Goal: Task Accomplishment & Management: Manage account settings

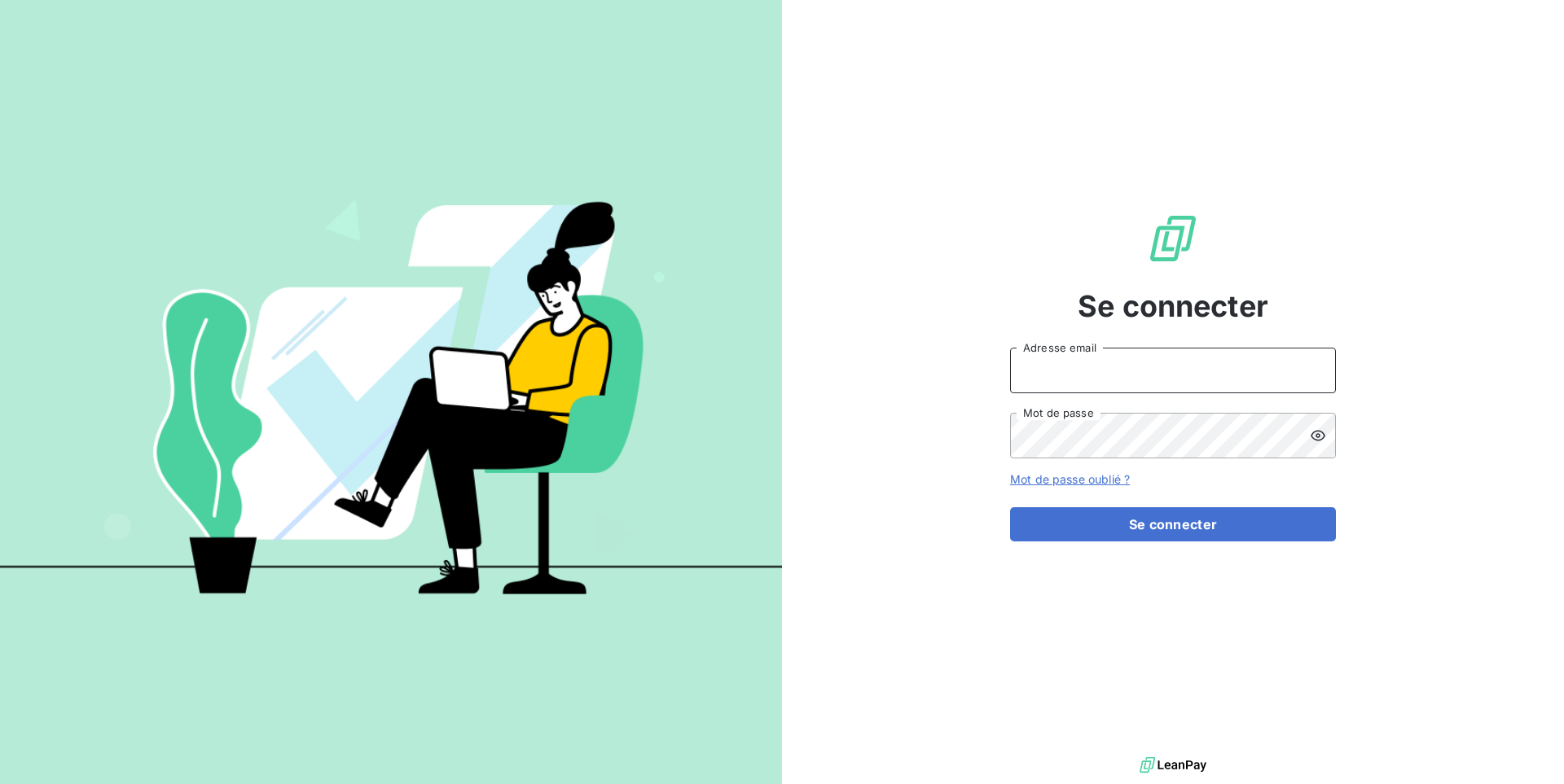
click at [1102, 380] on input "Adresse email" at bounding box center [1173, 370] width 326 height 46
paste input "sodifo"
type input "admin@sodifo"
click at [1010, 507] on button "Se connecter" at bounding box center [1173, 524] width 326 height 34
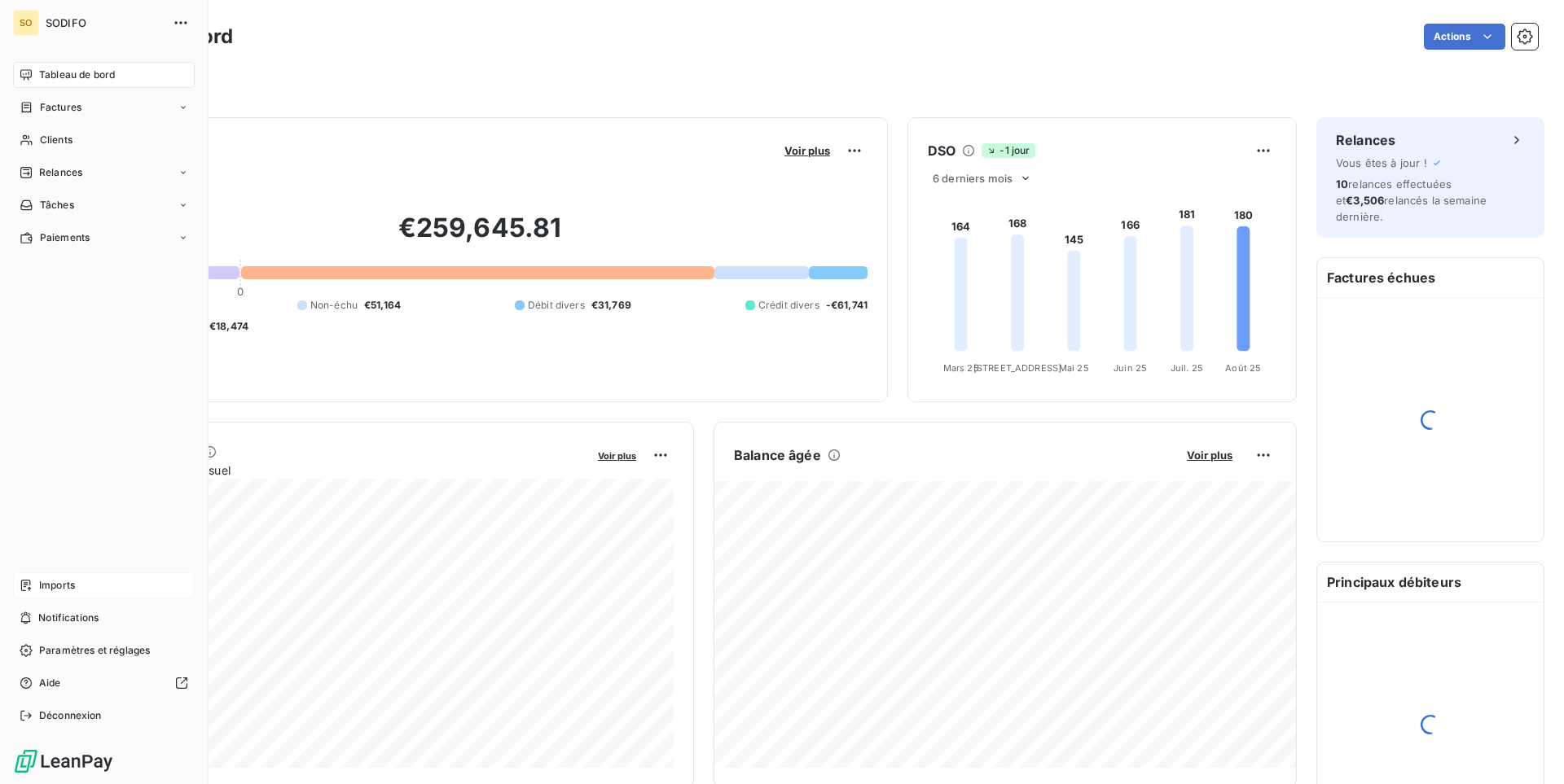
click at [61, 584] on span "Imports" at bounding box center [57, 586] width 35 height 15
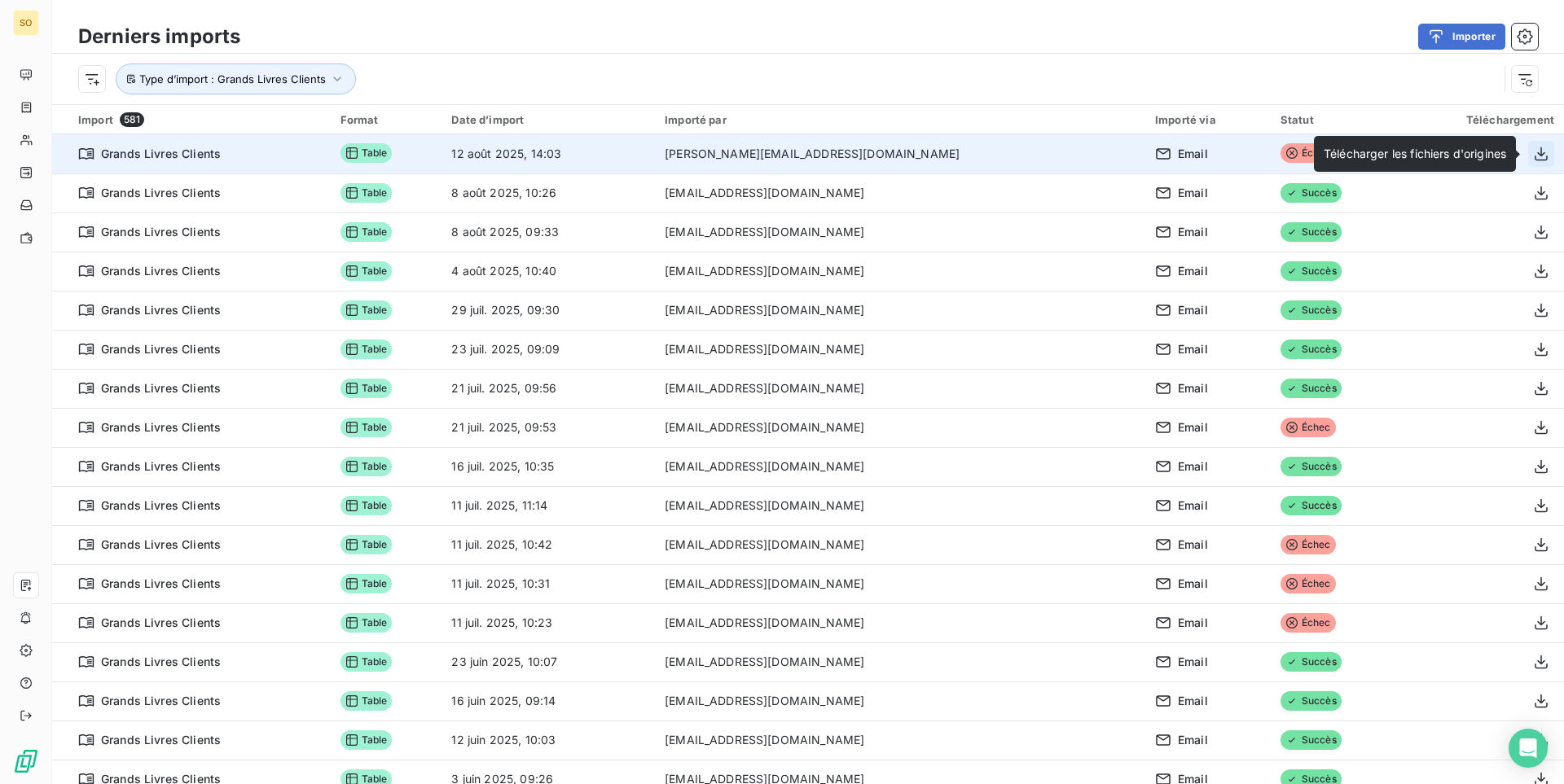
click at [1536, 151] on icon "button" at bounding box center [1540, 153] width 16 height 16
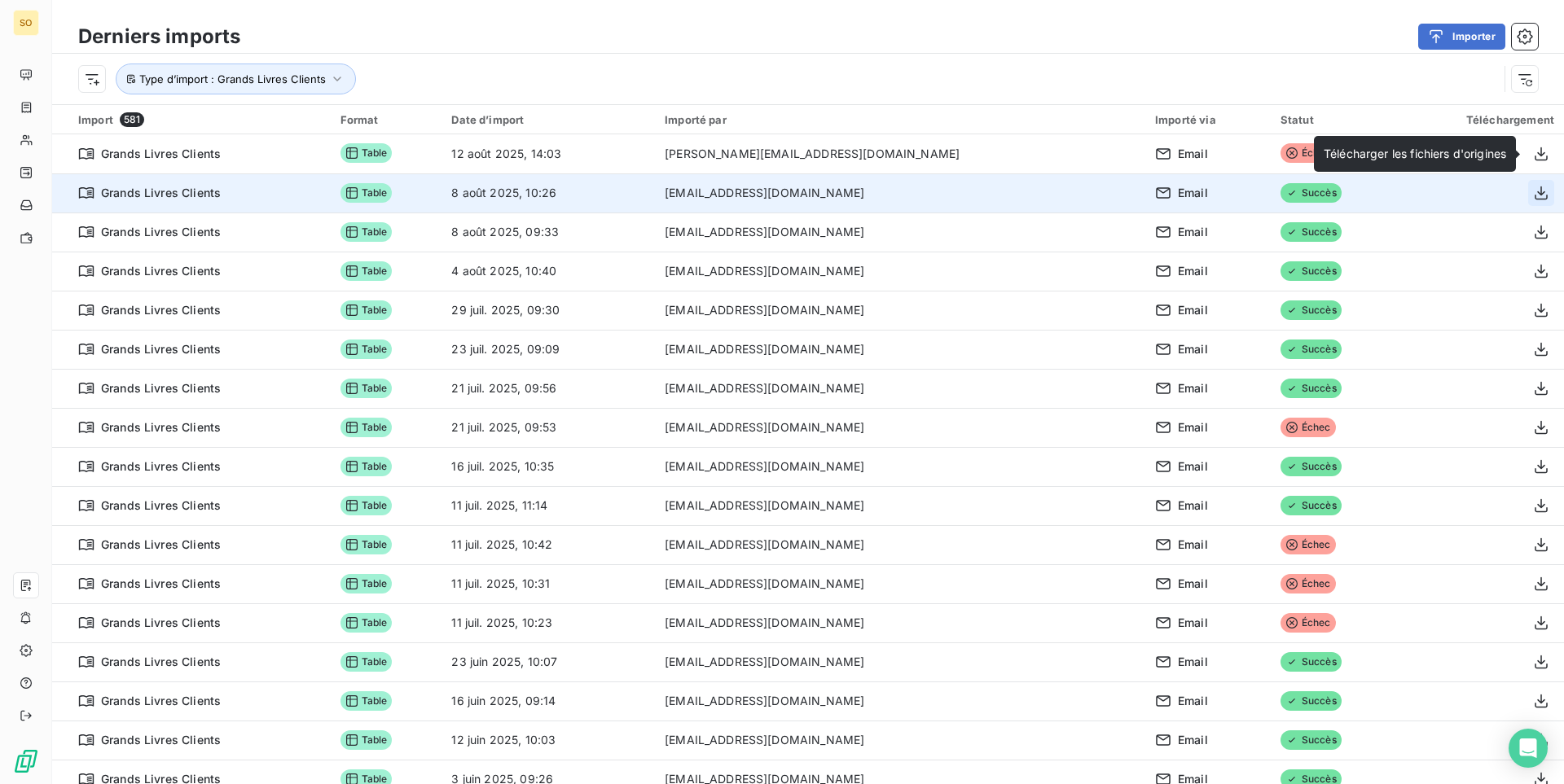
click at [1541, 193] on icon "button" at bounding box center [1541, 193] width 13 height 14
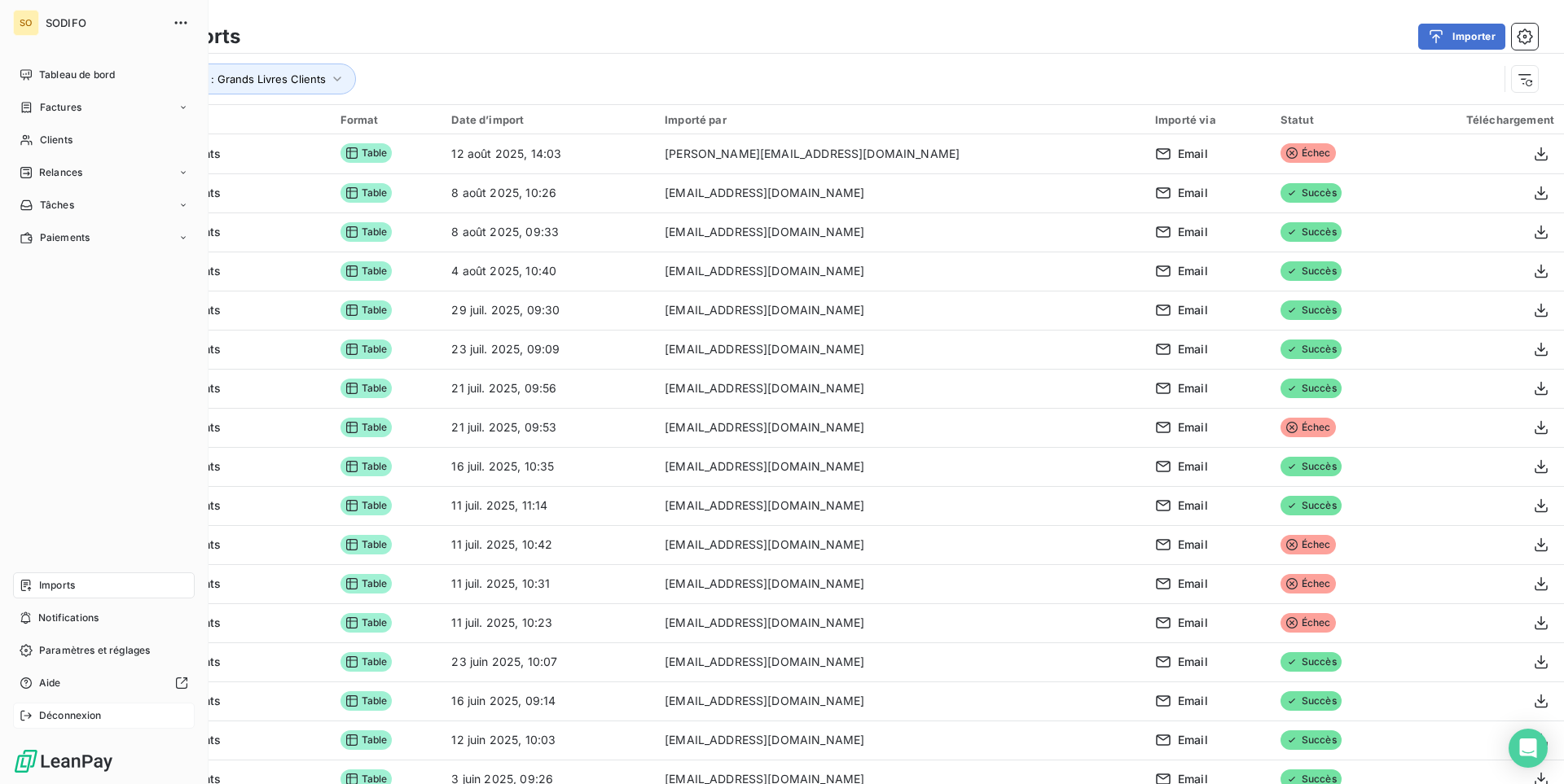
click at [78, 720] on span "Déconnexion" at bounding box center [70, 716] width 62 height 15
